Goal: Transaction & Acquisition: Purchase product/service

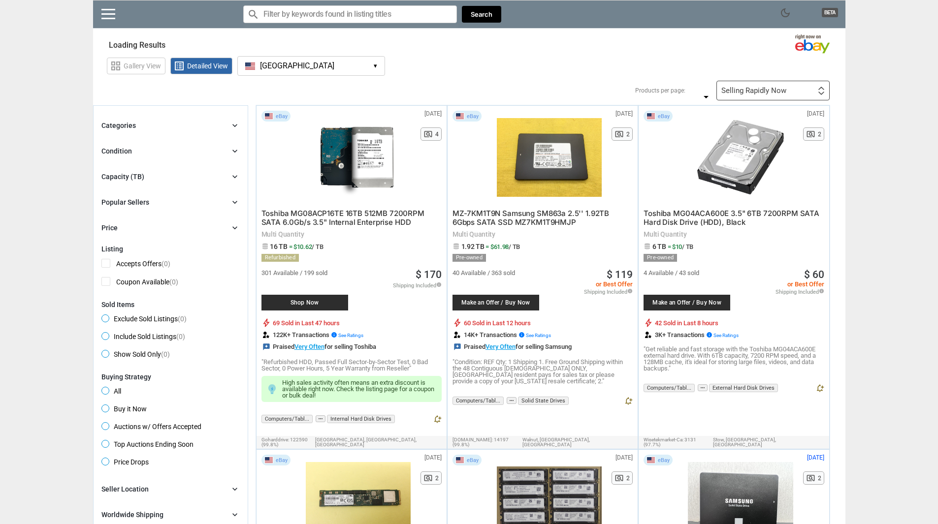
click at [131, 180] on div "Capacity (TB)" at bounding box center [122, 177] width 43 height 10
type input "*"
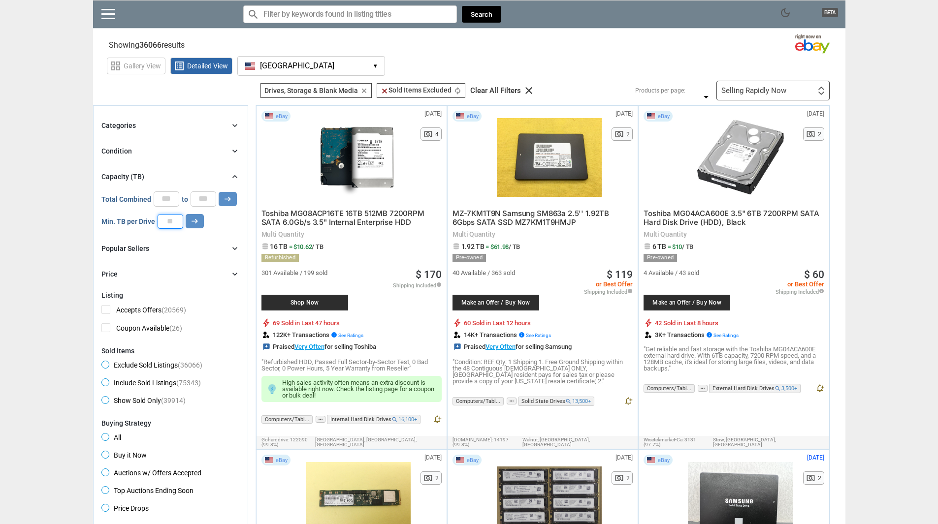
click at [169, 219] on input "number" at bounding box center [171, 221] width 26 height 15
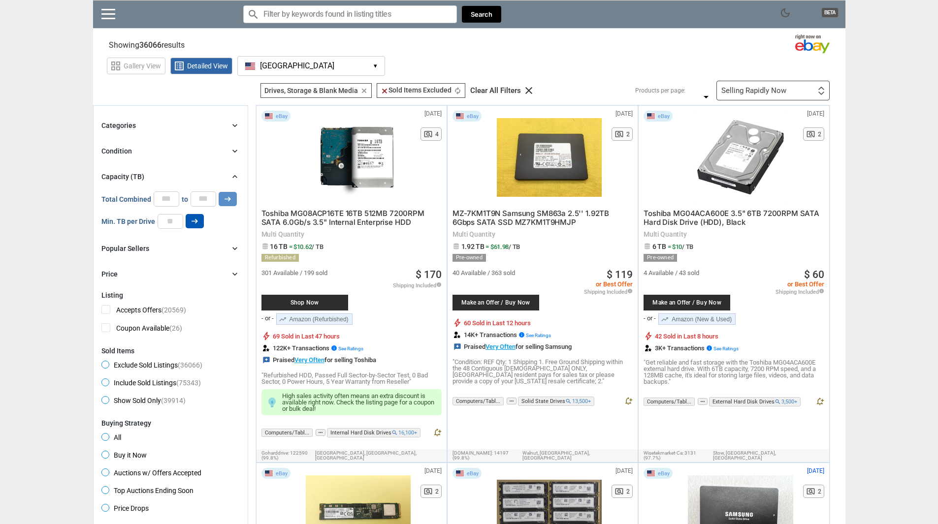
click at [194, 224] on icon "arrow_right_alt" at bounding box center [194, 221] width 9 height 9
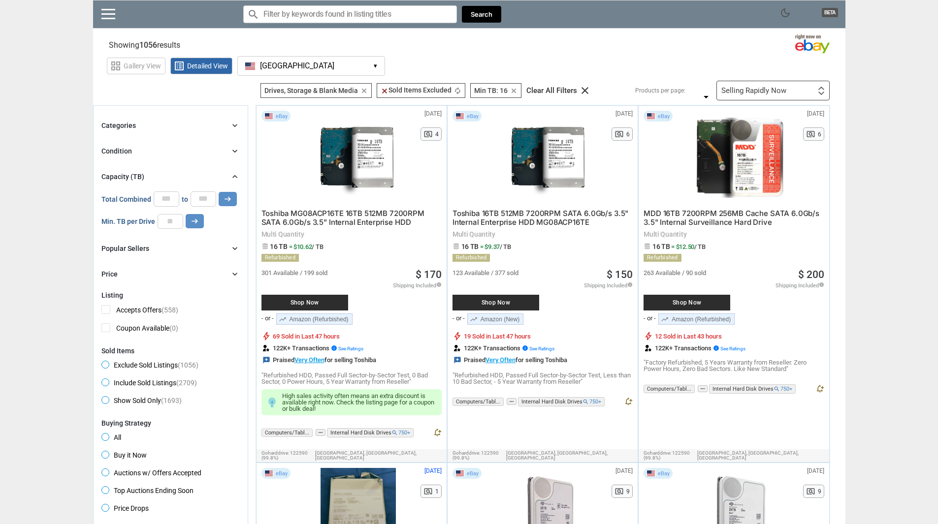
click at [194, 154] on div "Condition chevron_right" at bounding box center [170, 151] width 138 height 12
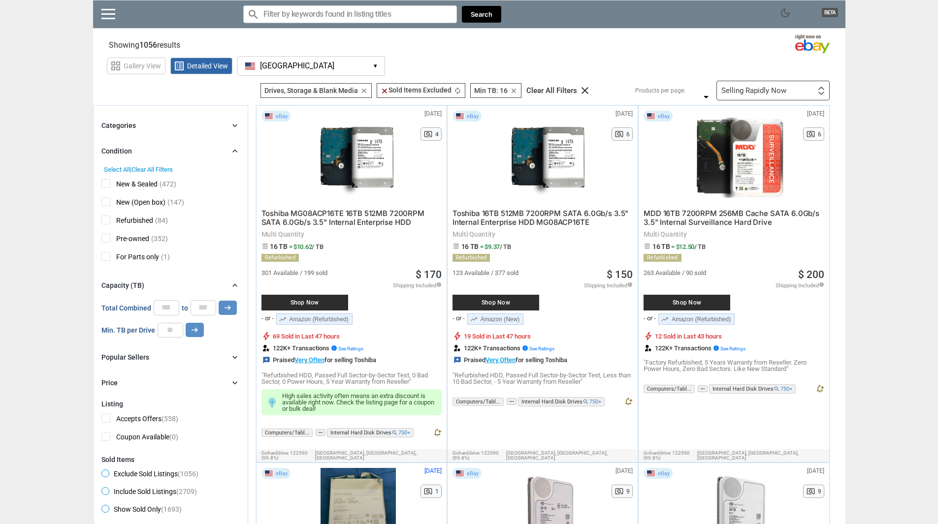
click at [112, 183] on span "New & Sealed" at bounding box center [129, 185] width 56 height 12
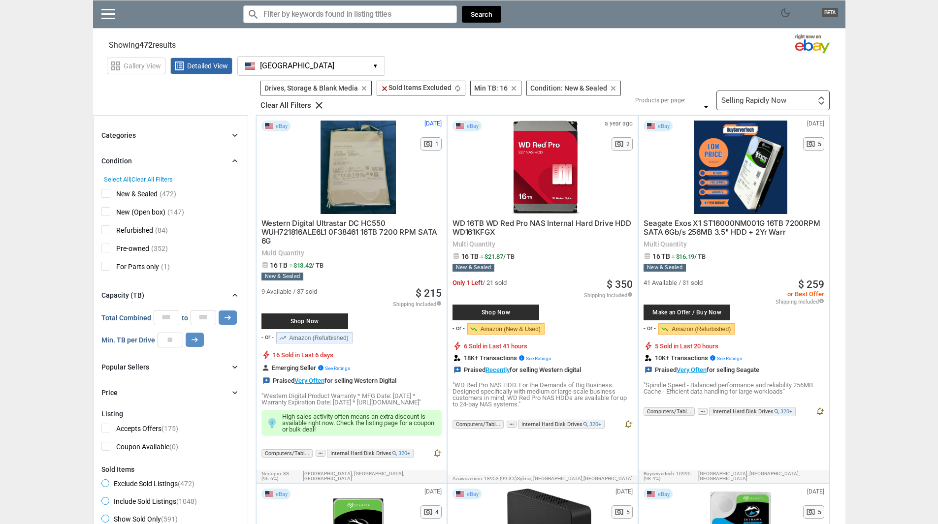
click at [105, 194] on span "New & Sealed" at bounding box center [129, 195] width 56 height 12
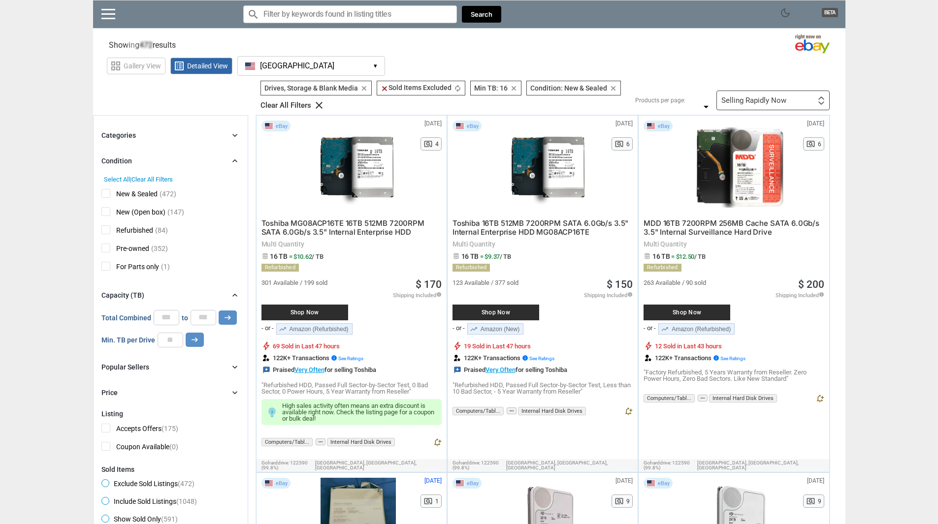
click at [106, 215] on div "New & Sealed (472) New (Open box) (147) Refurbished (84) Pre-owned (352) For Pa…" at bounding box center [170, 229] width 138 height 93
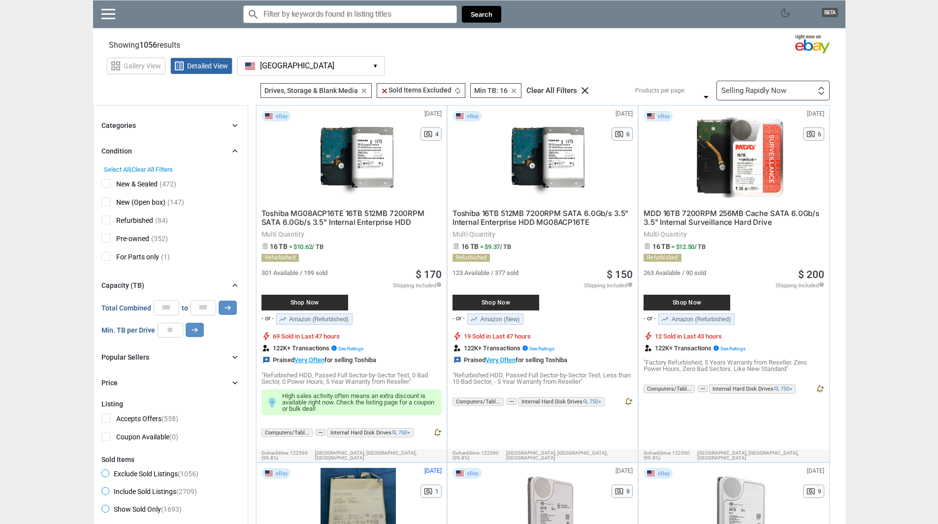
click at [109, 201] on span "New (Open box)" at bounding box center [133, 203] width 64 height 12
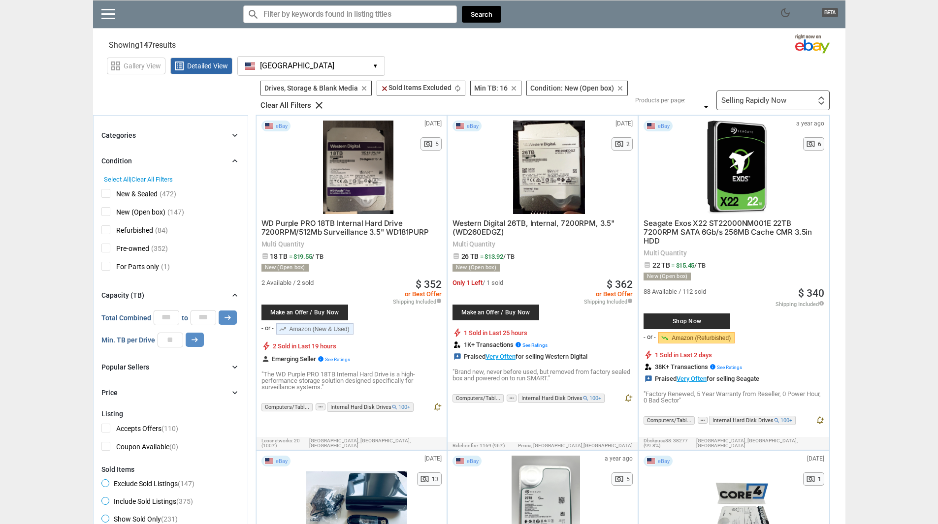
click at [704, 323] on span "Shop Now" at bounding box center [686, 322] width 77 height 6
drag, startPoint x: 164, startPoint y: 341, endPoint x: 186, endPoint y: 341, distance: 21.7
click at [186, 341] on div "Min. TB per Drive ** arrow_right_alt" at bounding box center [152, 340] width 102 height 15
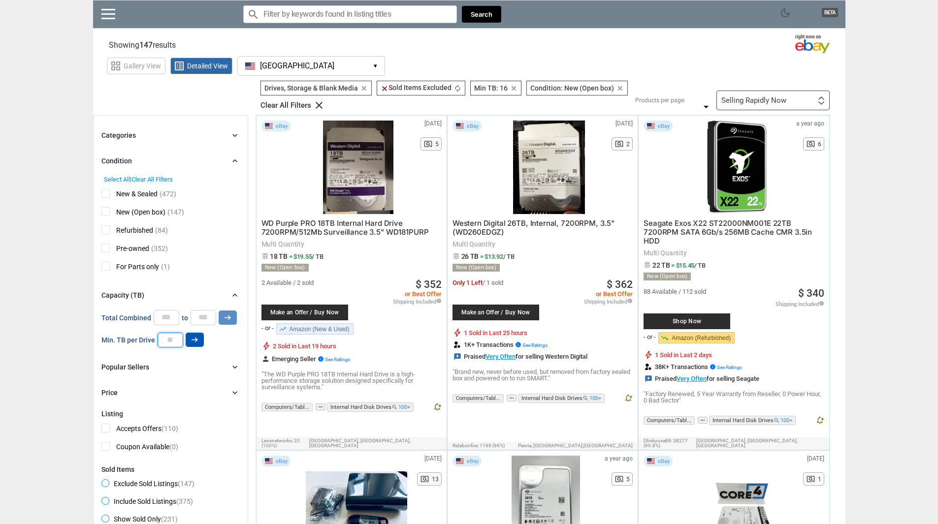
type input "**"
click at [219, 311] on button "arrow_right_alt" at bounding box center [228, 318] width 18 height 14
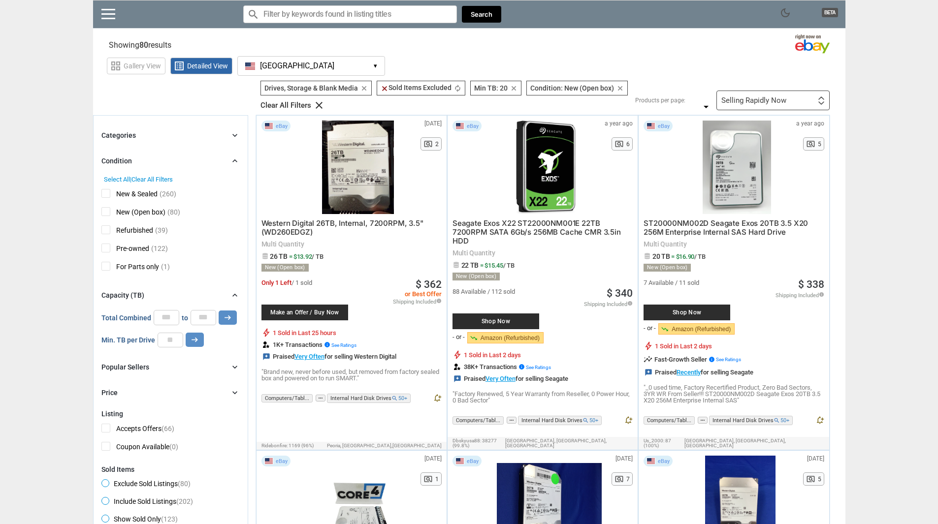
click at [189, 373] on div "Popular Sellers chevron_right" at bounding box center [170, 367] width 138 height 12
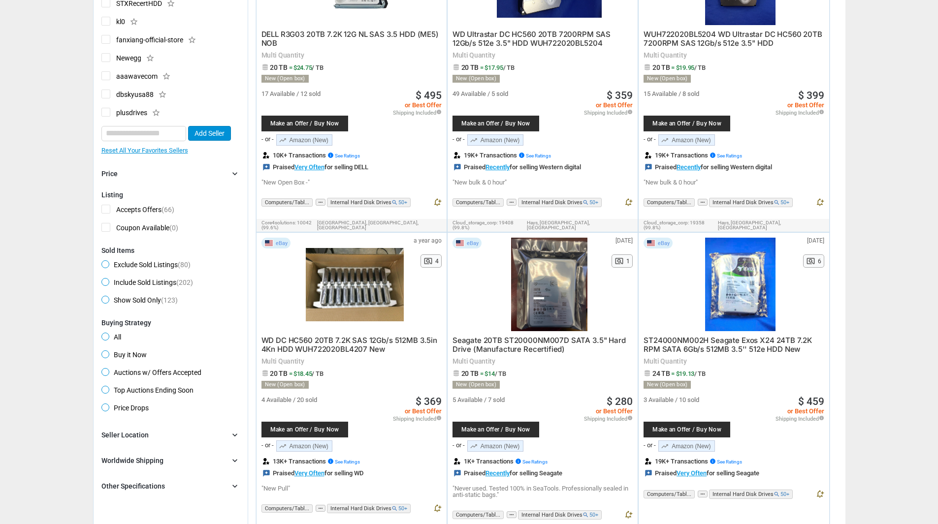
scroll to position [542, 0]
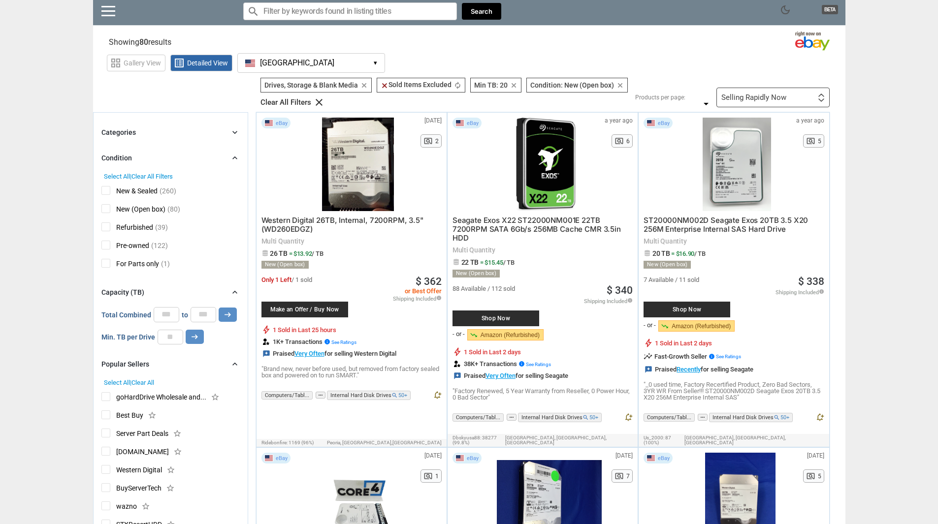
scroll to position [0, 0]
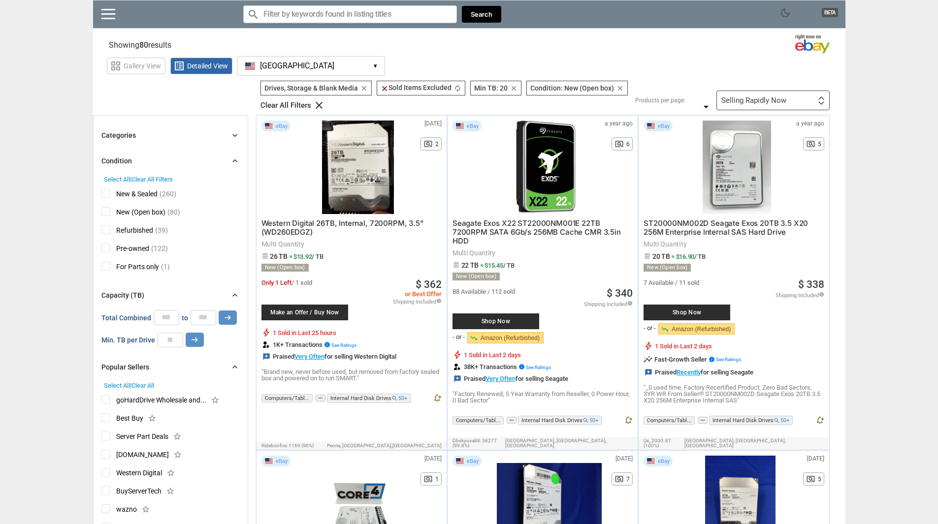
click at [110, 191] on span "New & Sealed" at bounding box center [129, 195] width 56 height 12
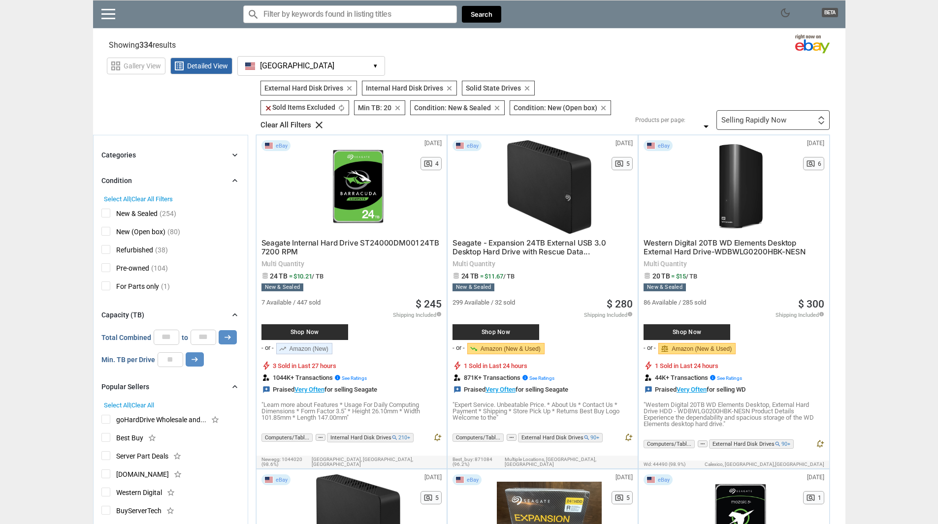
click at [103, 245] on span "Refurbished" at bounding box center [127, 251] width 52 height 12
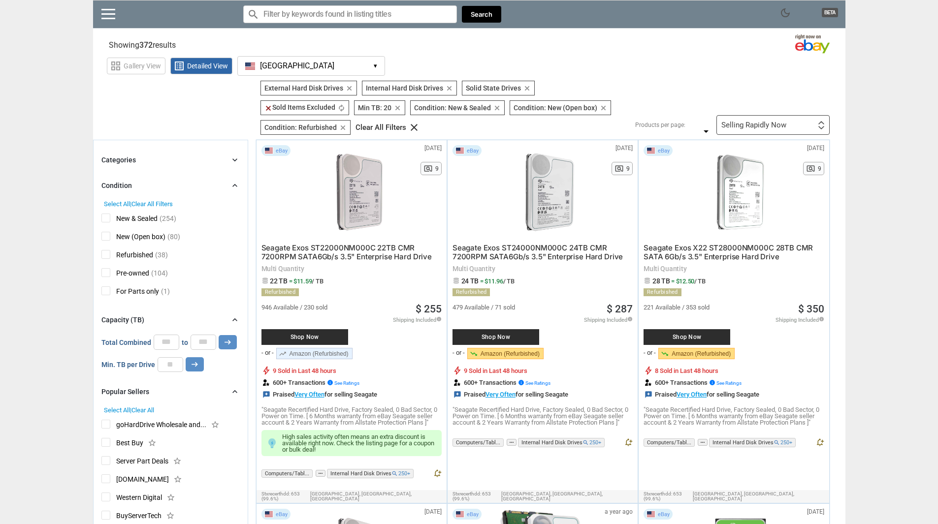
click at [764, 122] on div "Selling Rapidly Now" at bounding box center [753, 125] width 65 height 7
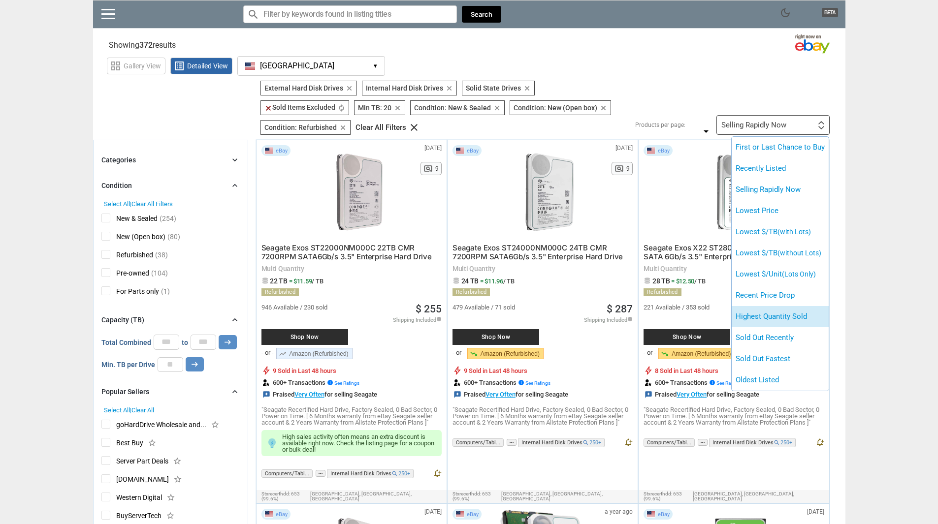
click at [750, 309] on li "Highest Quantity Sold" at bounding box center [780, 316] width 97 height 21
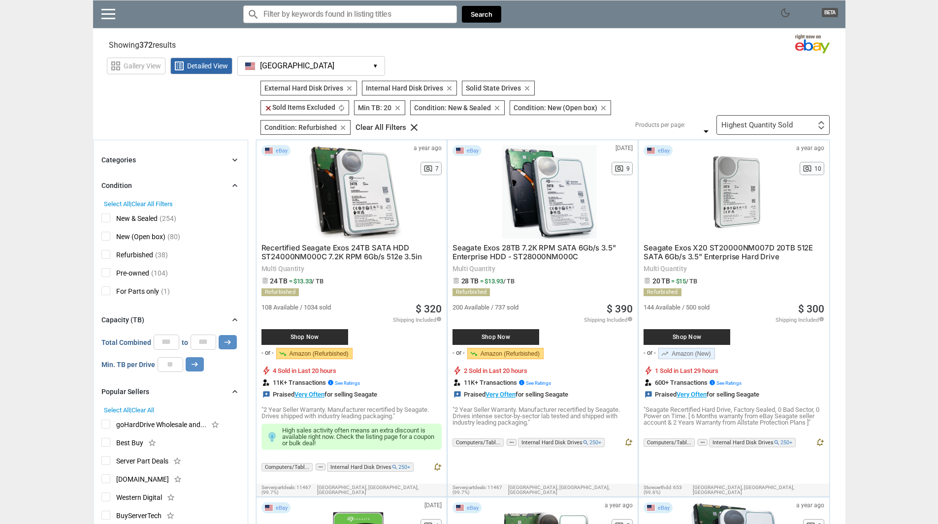
click at [327, 329] on div "Shop Now" at bounding box center [304, 337] width 87 height 16
